Goal: Navigation & Orientation: Go to known website

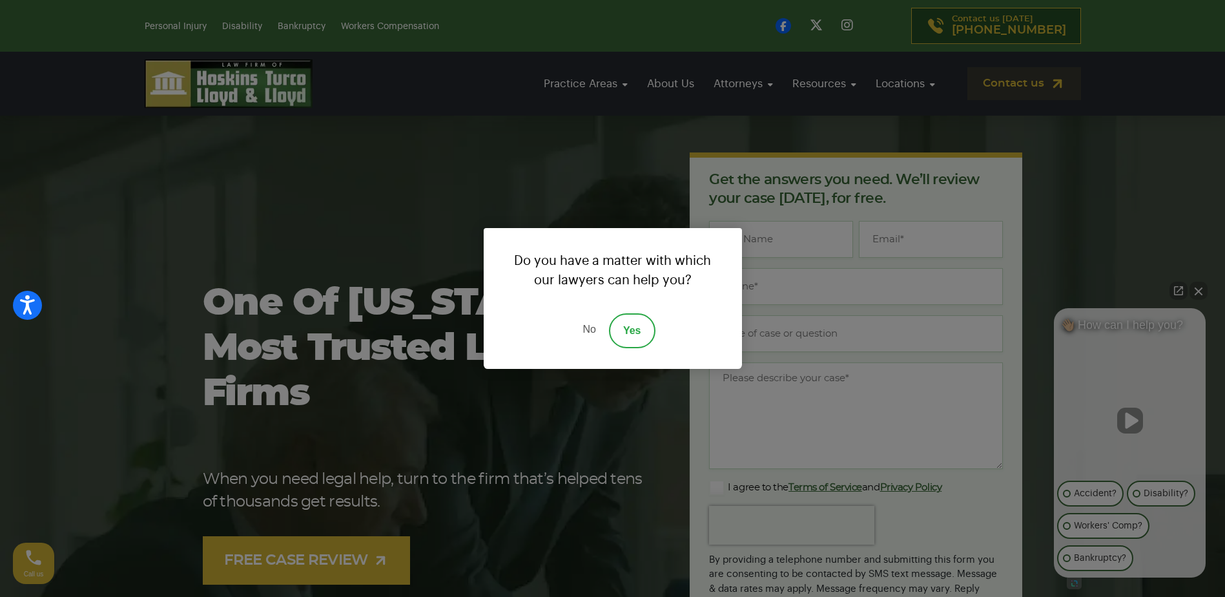
click at [585, 326] on link "No" at bounding box center [589, 330] width 39 height 35
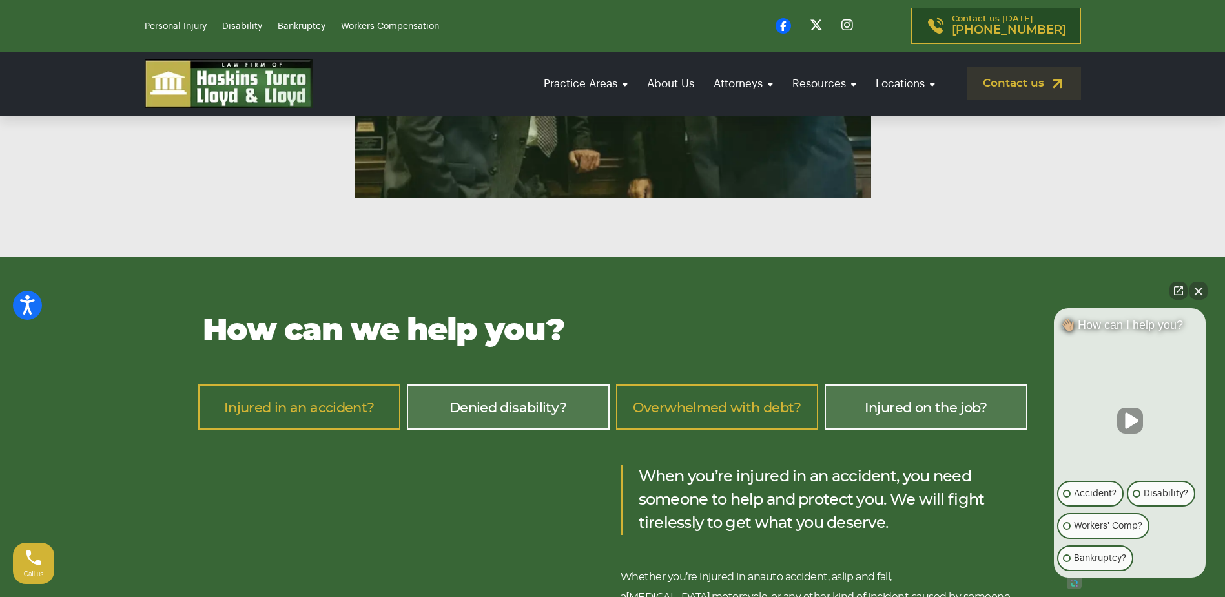
scroll to position [1744, 0]
